Goal: Task Accomplishment & Management: Use online tool/utility

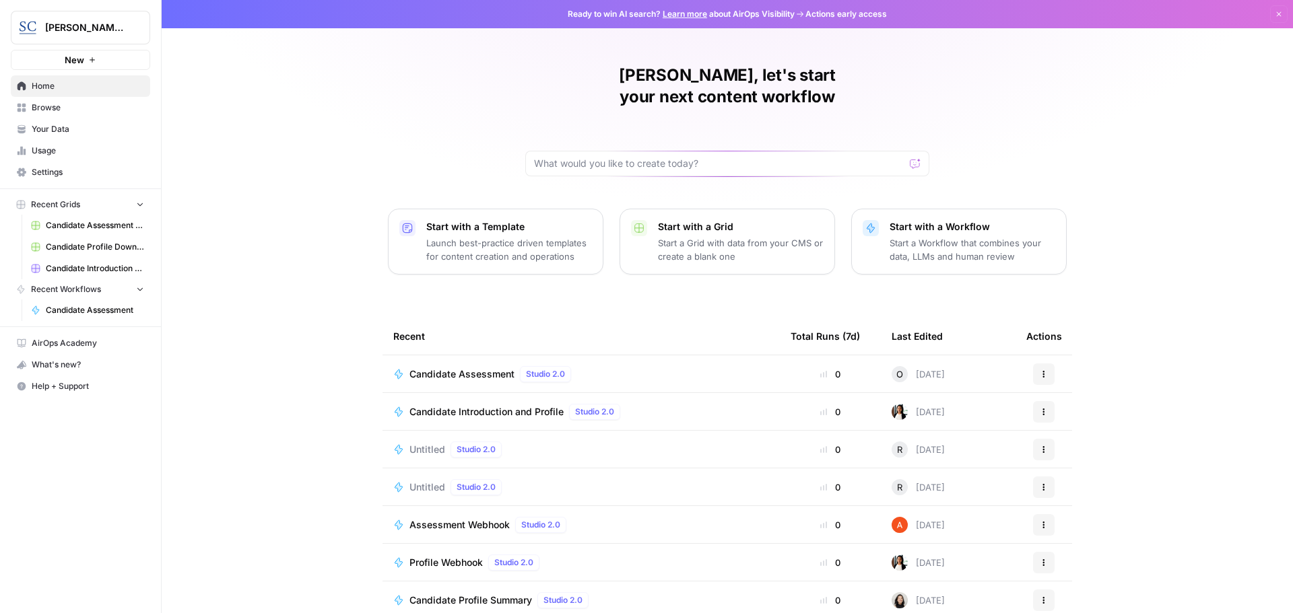
click at [472, 368] on span "Candidate Assessment" at bounding box center [461, 374] width 105 height 13
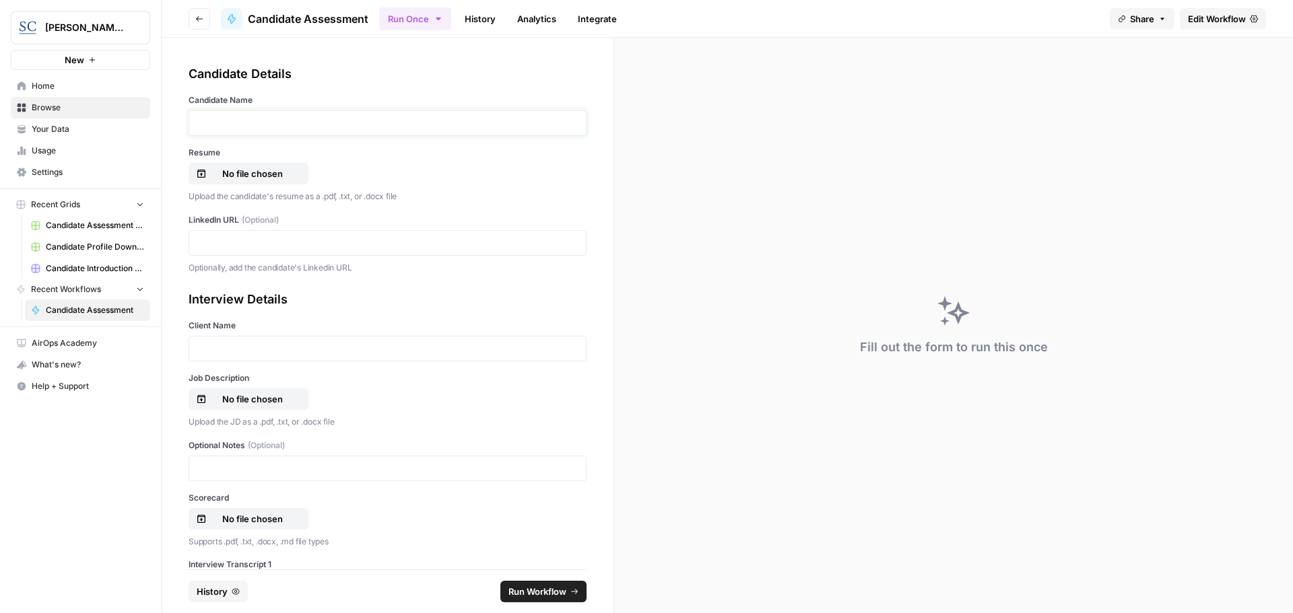
click at [224, 122] on p at bounding box center [387, 122] width 380 height 13
click at [215, 119] on p "*" at bounding box center [382, 122] width 370 height 13
click at [206, 123] on p "**********" at bounding box center [382, 122] width 370 height 13
drag, startPoint x: 205, startPoint y: 123, endPoint x: 215, endPoint y: 123, distance: 9.4
click at [215, 123] on p "**********" at bounding box center [382, 122] width 370 height 13
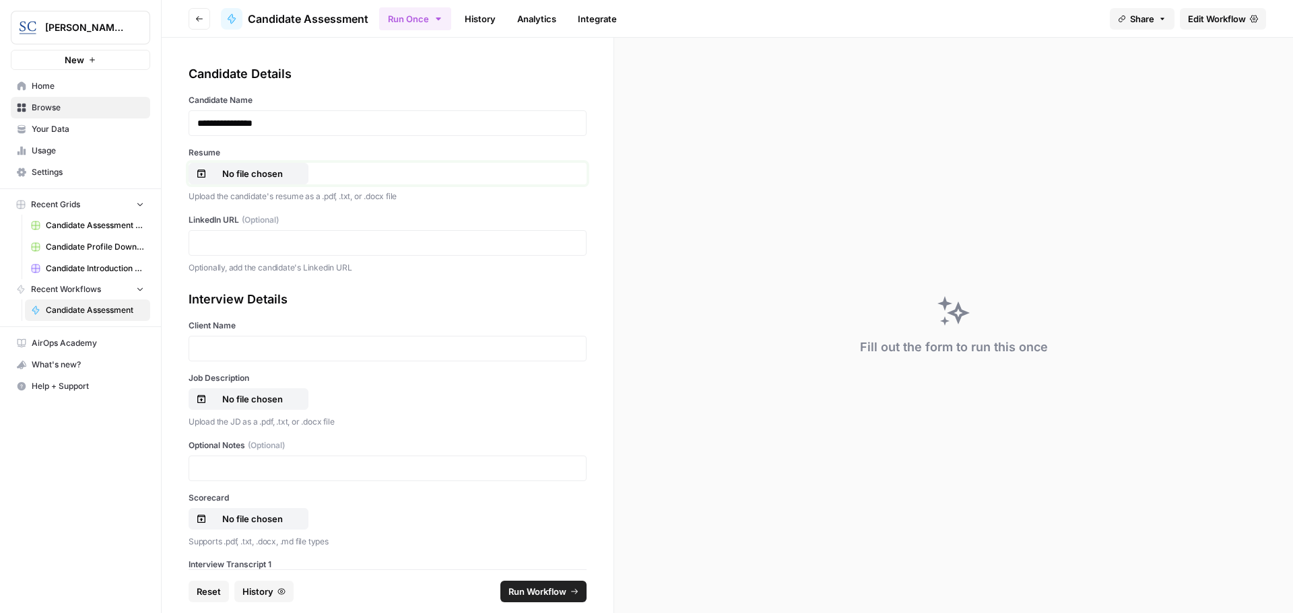
click at [251, 178] on p "No file chosen" at bounding box center [252, 173] width 86 height 13
click at [253, 245] on p at bounding box center [387, 242] width 380 height 13
click at [228, 352] on p at bounding box center [387, 348] width 380 height 13
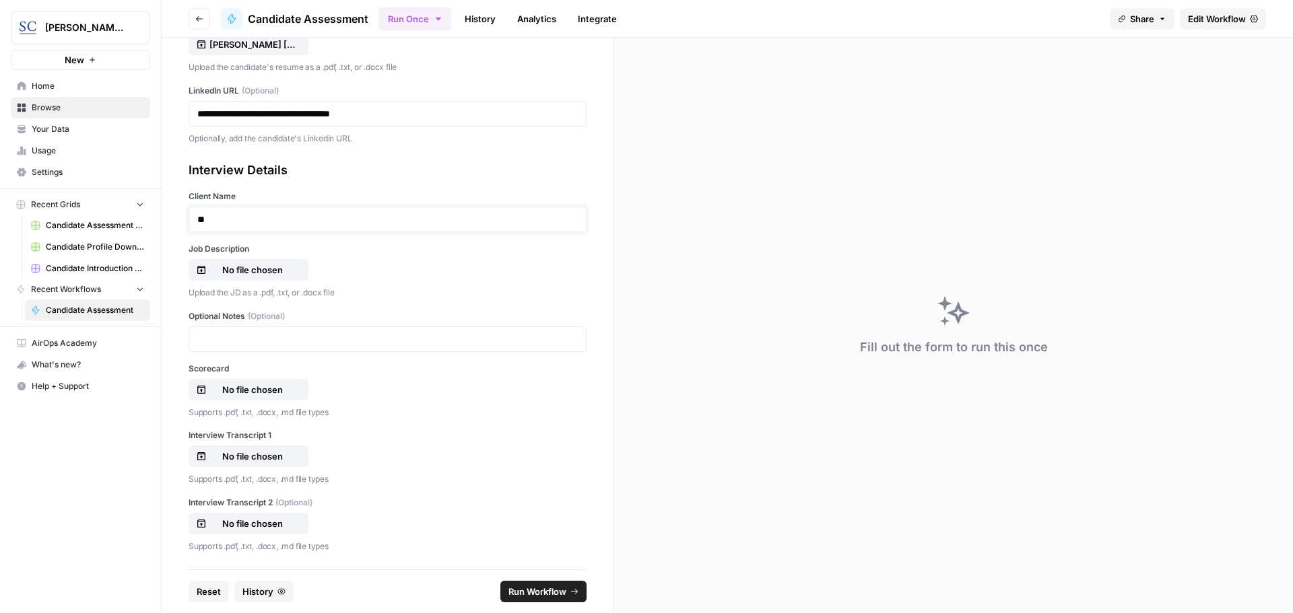
scroll to position [135, 0]
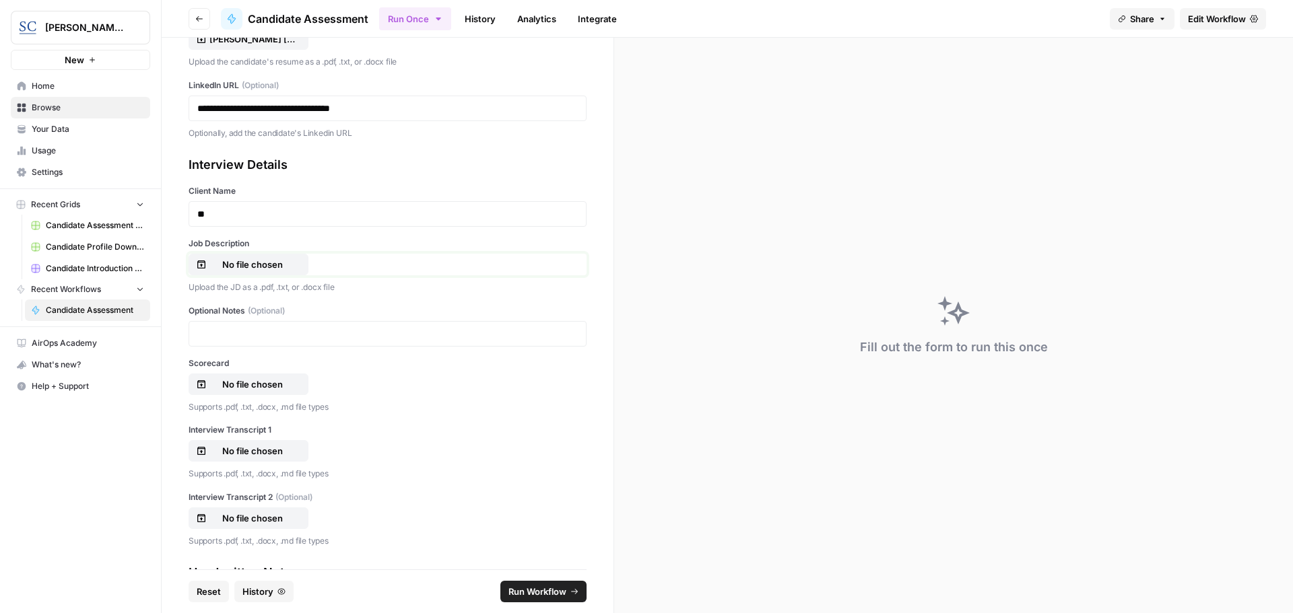
click at [236, 262] on p "No file chosen" at bounding box center [252, 264] width 86 height 13
click at [244, 384] on p "No file chosen" at bounding box center [252, 384] width 86 height 13
click at [257, 451] on p "No file chosen" at bounding box center [252, 450] width 86 height 13
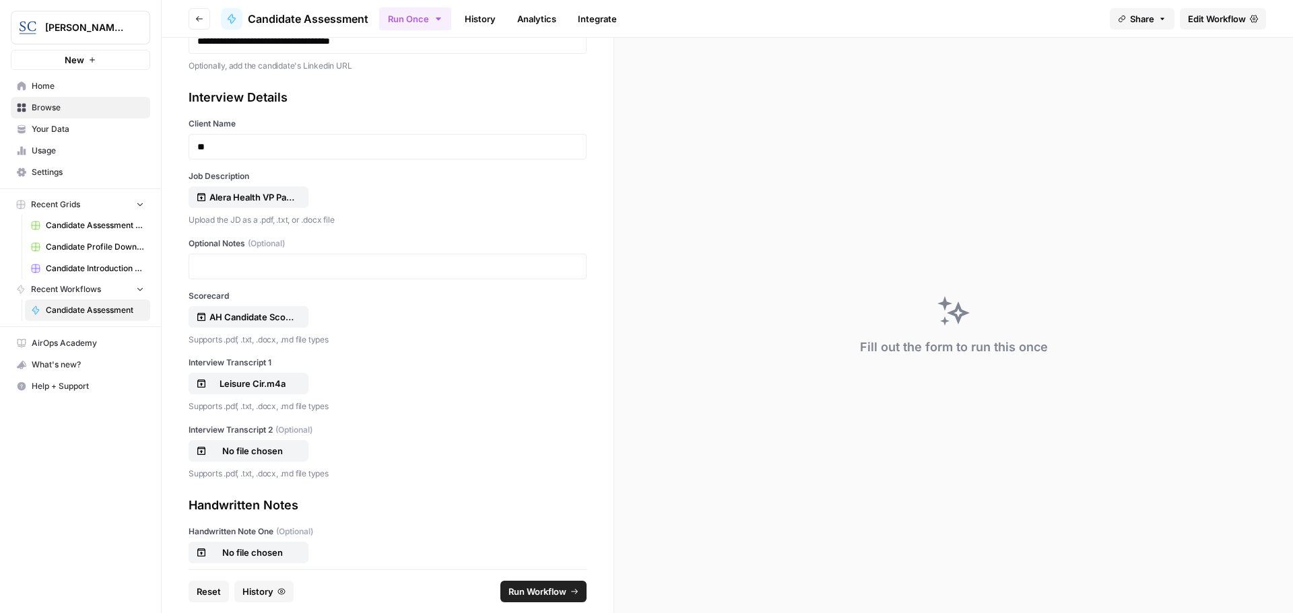
click at [526, 590] on span "Run Workflow" at bounding box center [537, 591] width 58 height 13
